Goal: Task Accomplishment & Management: Manage account settings

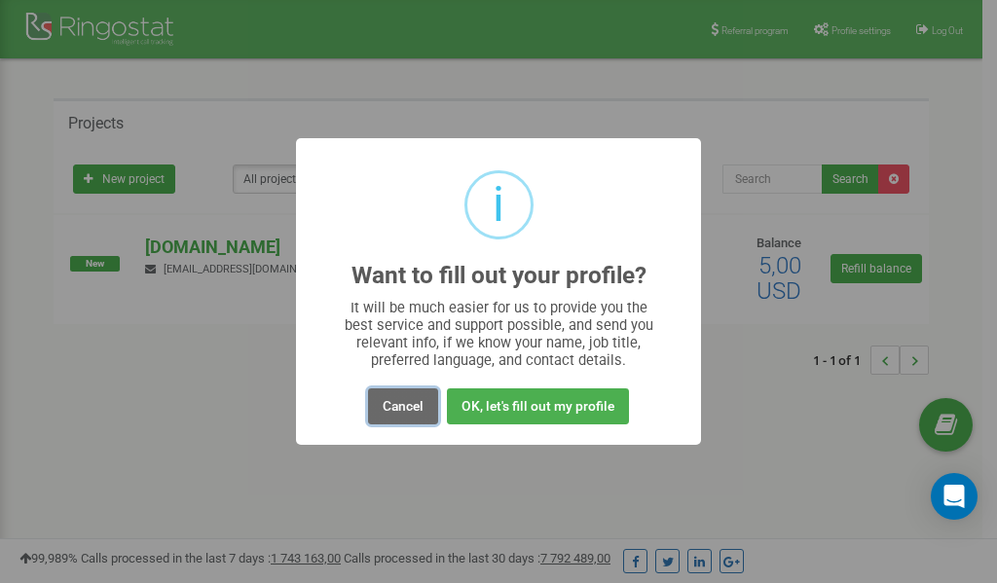
click at [412, 405] on button "Cancel" at bounding box center [403, 406] width 70 height 36
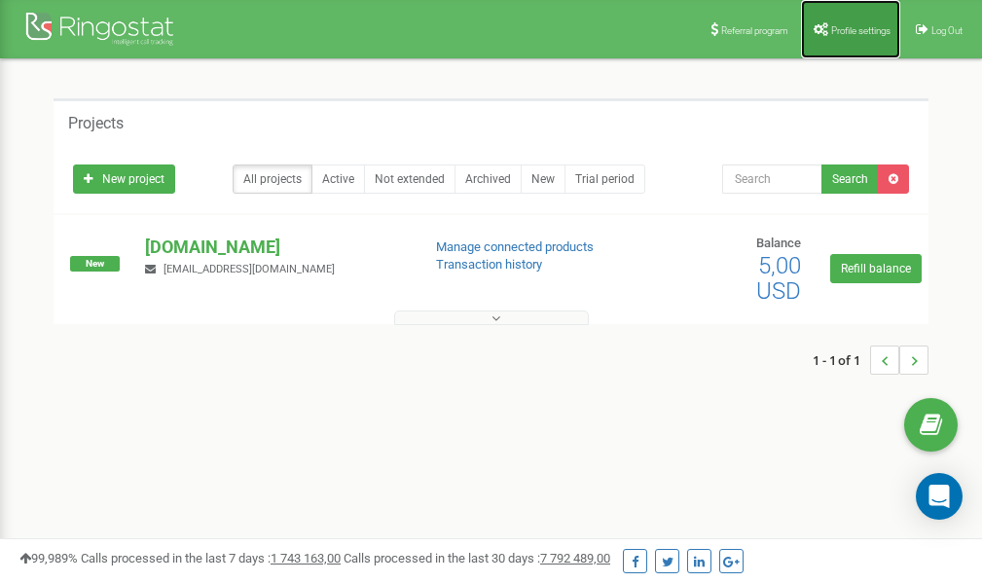
click at [845, 28] on span "Profile settings" at bounding box center [860, 30] width 59 height 11
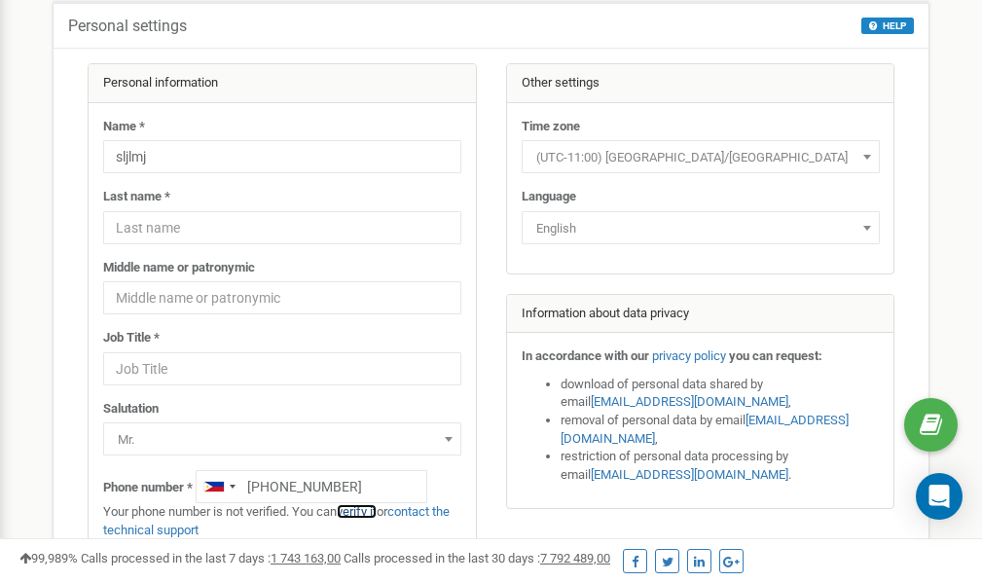
click at [363, 511] on link "verify it" at bounding box center [357, 511] width 40 height 15
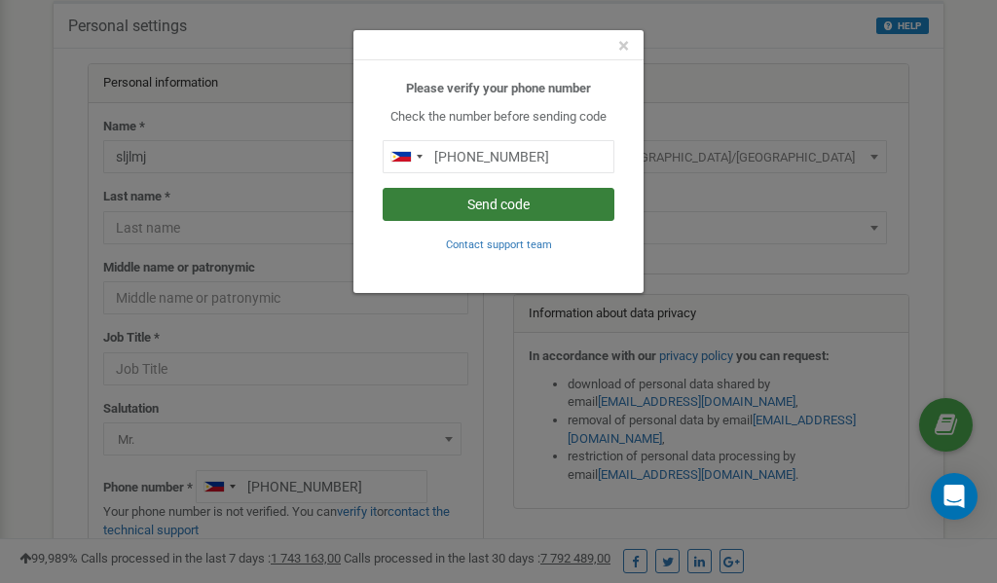
click at [540, 203] on button "Send code" at bounding box center [499, 204] width 232 height 33
